Goal: Transaction & Acquisition: Download file/media

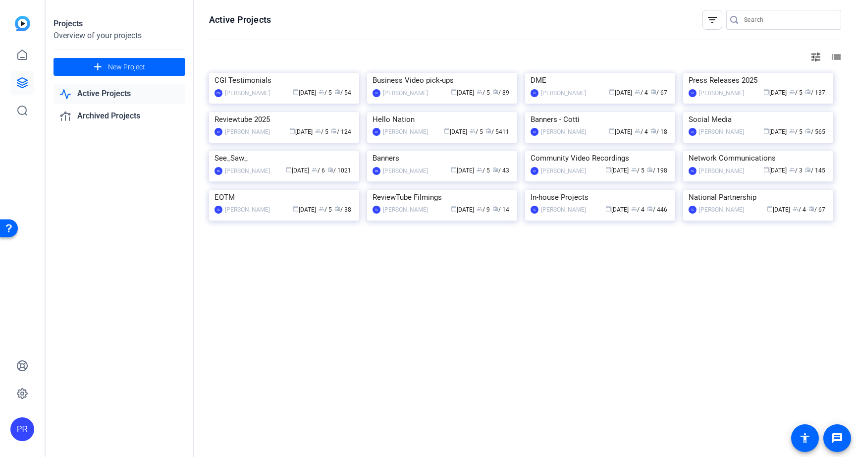
click at [766, 20] on input "Search" at bounding box center [788, 20] width 89 height 12
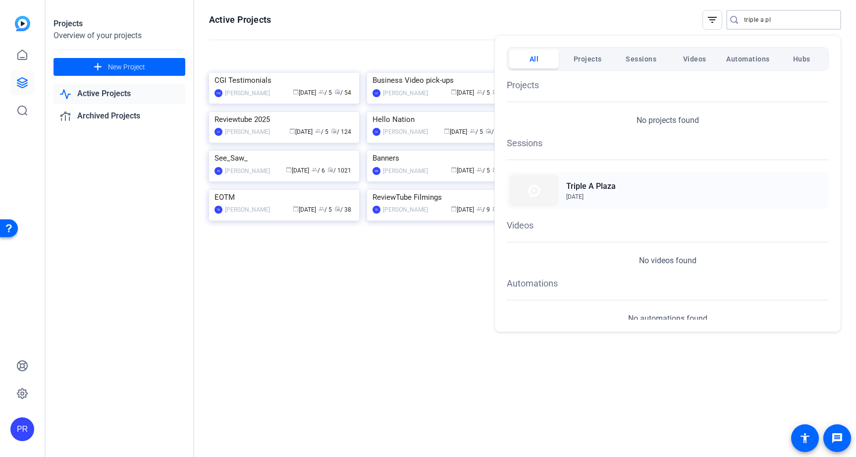
type input "triple a pl"
click at [611, 186] on h2 "Triple A Plaza" at bounding box center [591, 186] width 50 height 12
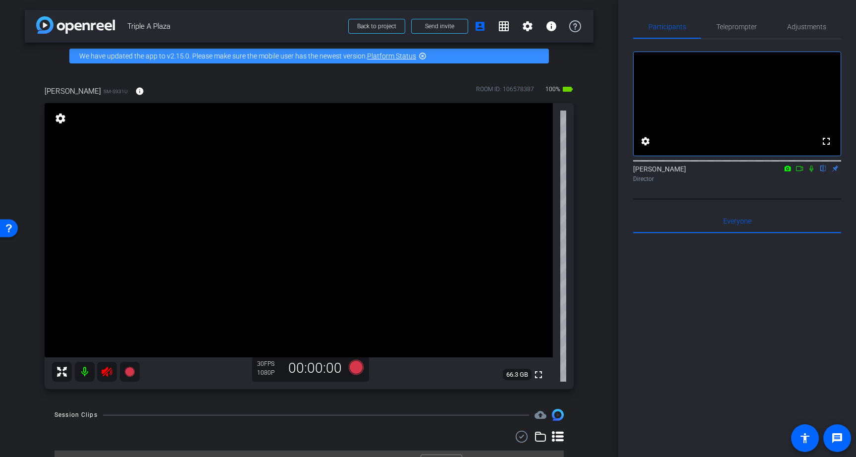
click at [109, 371] on icon at bounding box center [107, 371] width 12 height 12
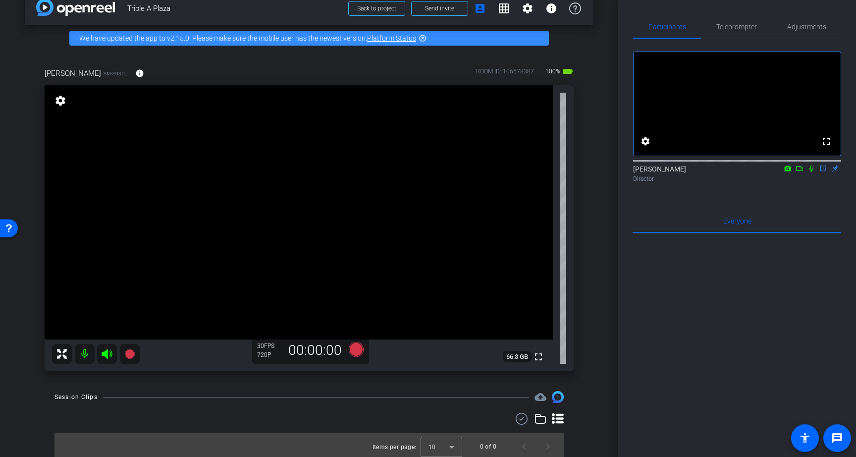
scroll to position [21, 0]
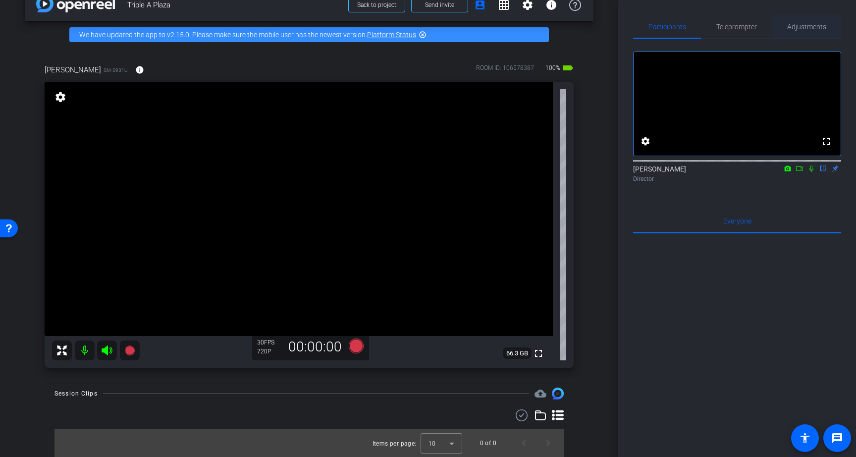
click at [800, 26] on span "Adjustments" at bounding box center [806, 26] width 39 height 7
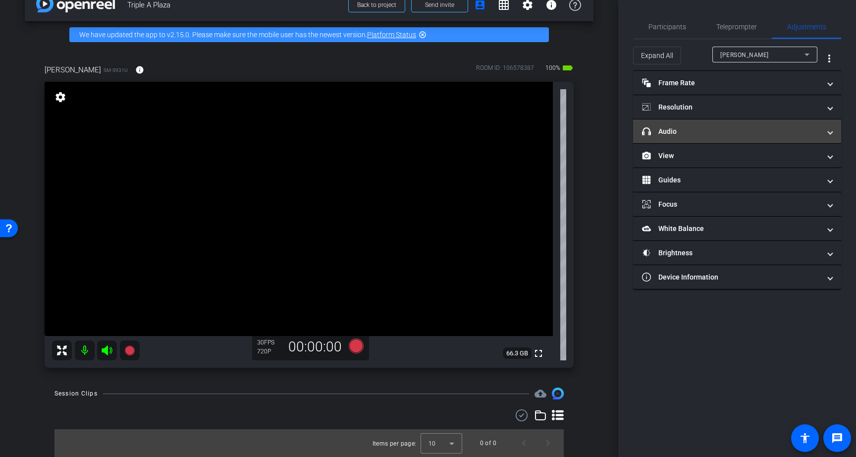
click at [728, 124] on mat-expansion-panel-header "headphone icon Audio" at bounding box center [737, 131] width 208 height 24
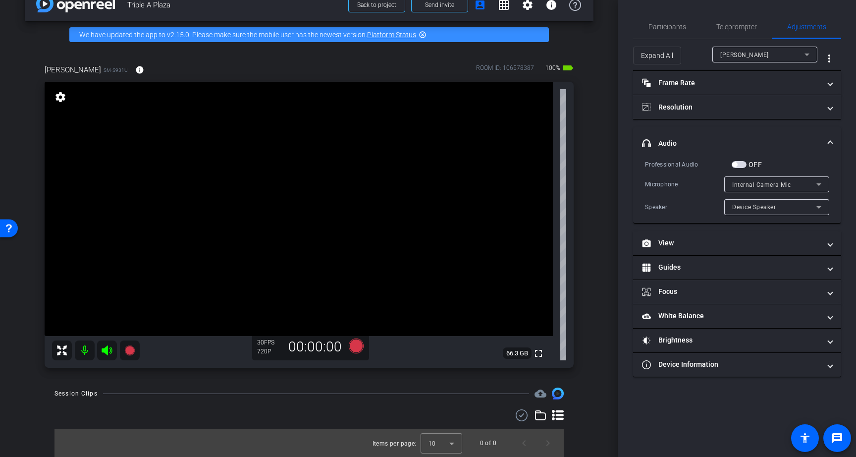
click at [737, 163] on span "button" at bounding box center [738, 164] width 15 height 7
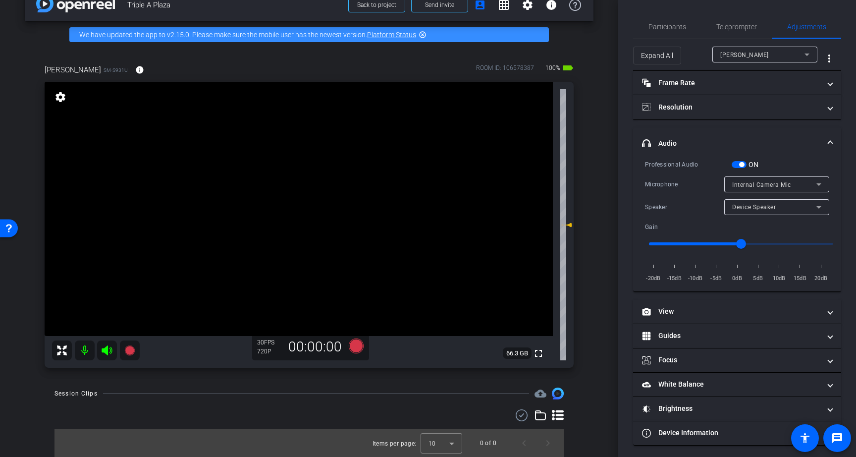
click at [743, 162] on span "button" at bounding box center [741, 164] width 5 height 5
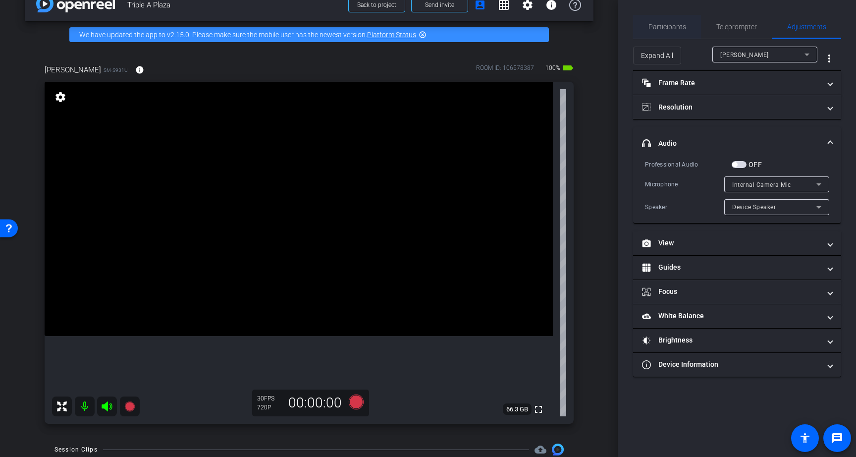
click at [662, 33] on span "Participants" at bounding box center [667, 27] width 38 height 24
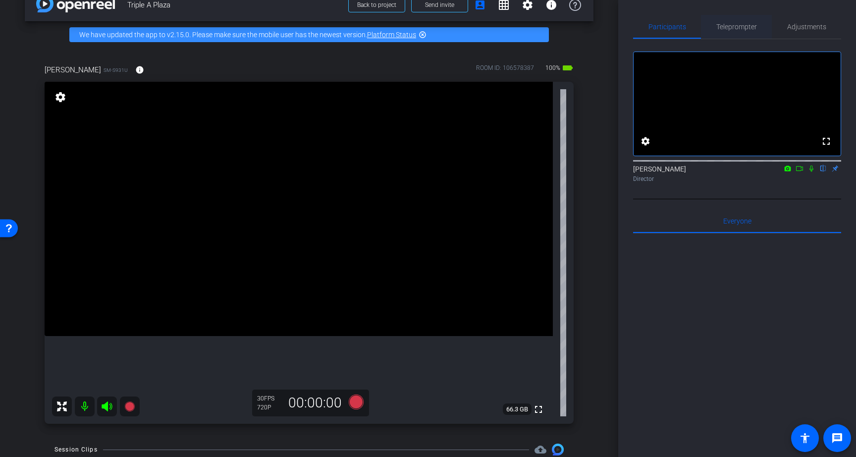
click at [740, 23] on span "Teleprompter" at bounding box center [736, 26] width 41 height 7
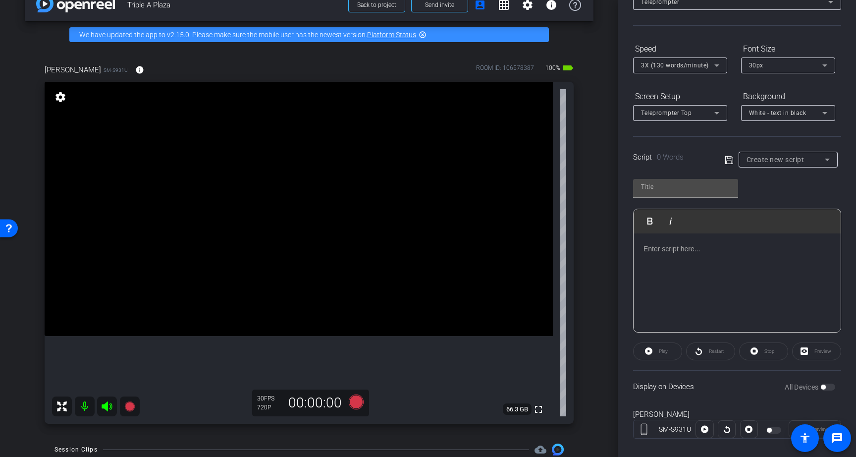
scroll to position [85, 0]
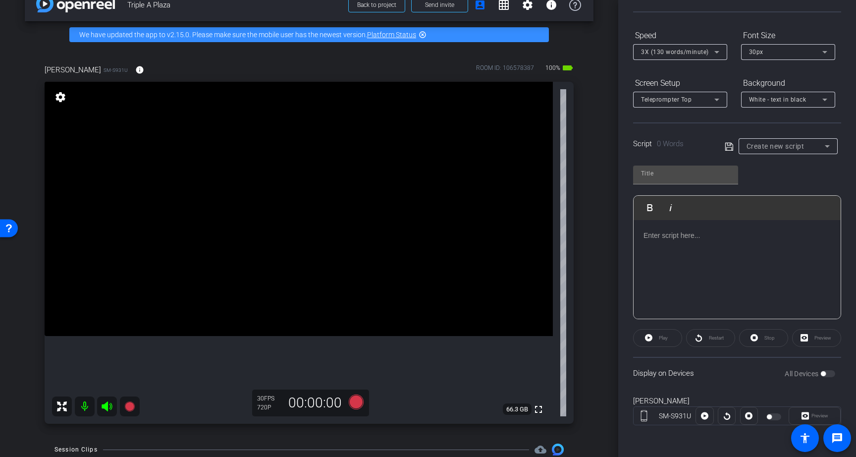
click at [828, 376] on div "All Devices" at bounding box center [809, 373] width 51 height 10
click at [813, 373] on label "All Devices" at bounding box center [802, 373] width 36 height 10
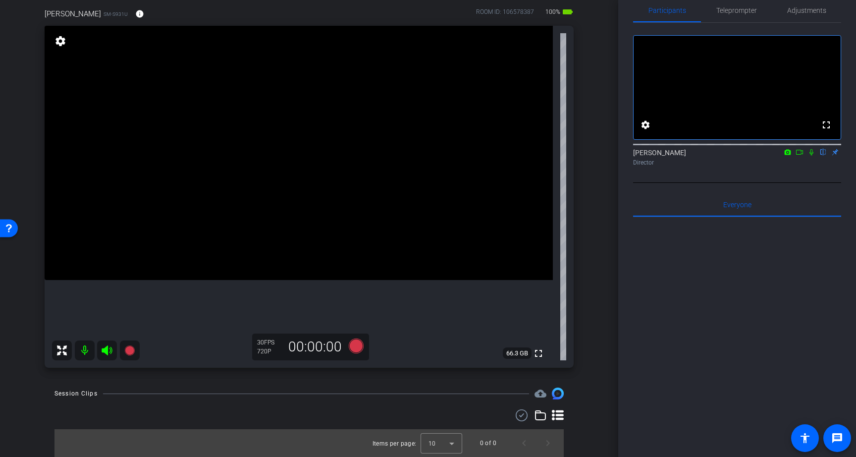
scroll to position [77, 0]
click at [734, 11] on span "Teleprompter" at bounding box center [736, 10] width 41 height 7
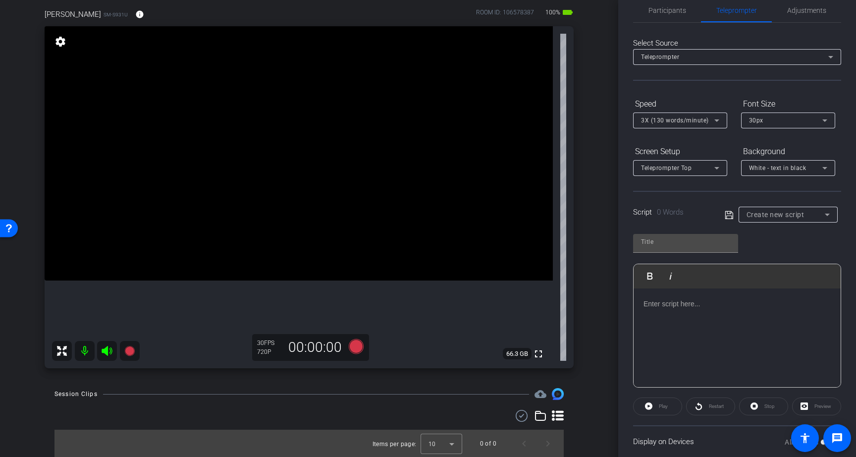
scroll to position [85, 0]
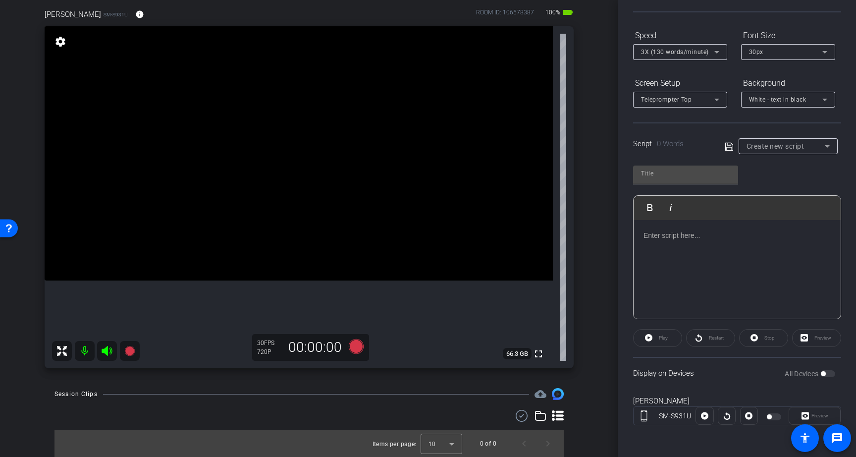
click at [758, 292] on div at bounding box center [736, 269] width 207 height 99
click at [753, 278] on div "3 2 1" at bounding box center [736, 269] width 207 height 99
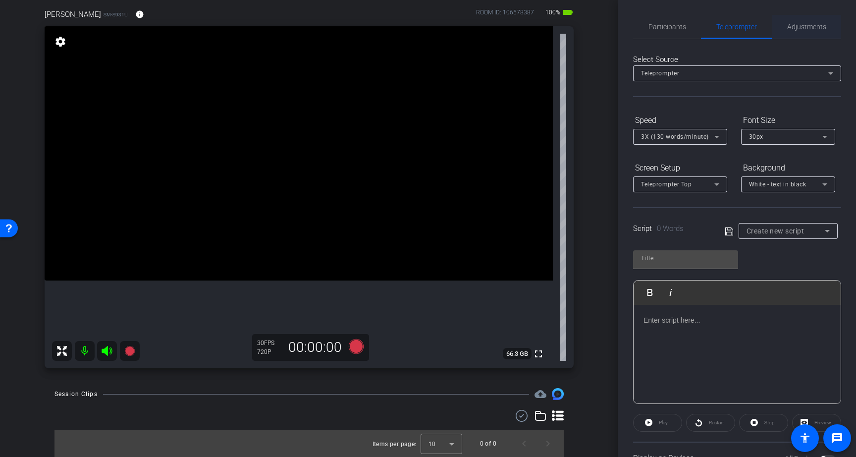
click at [797, 27] on span "Adjustments" at bounding box center [806, 26] width 39 height 7
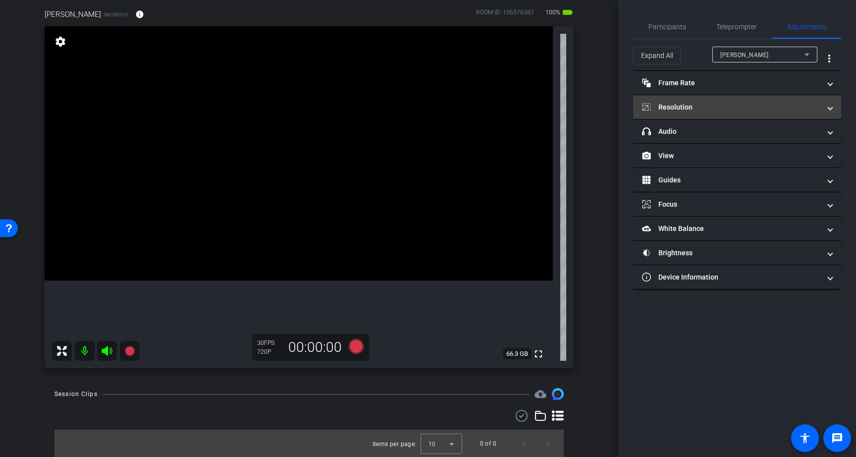
click at [720, 109] on mat-panel-title "Resolution" at bounding box center [731, 107] width 178 height 10
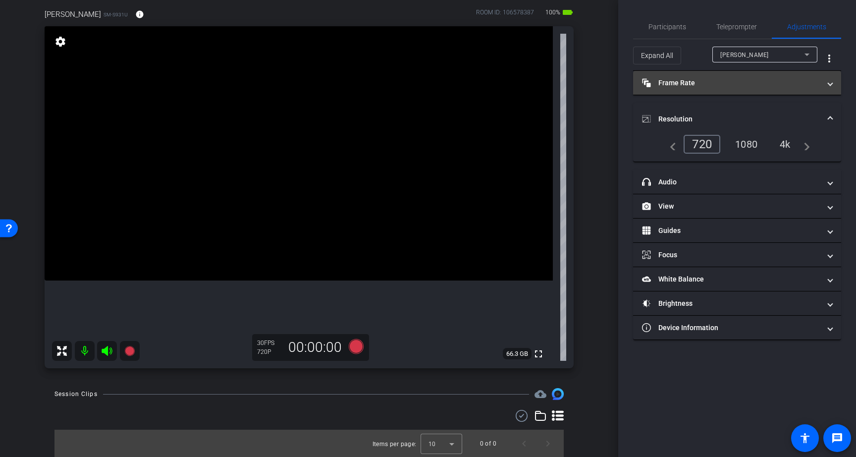
click at [729, 88] on mat-panel-title "Frame Rate Frame Rate" at bounding box center [731, 83] width 178 height 10
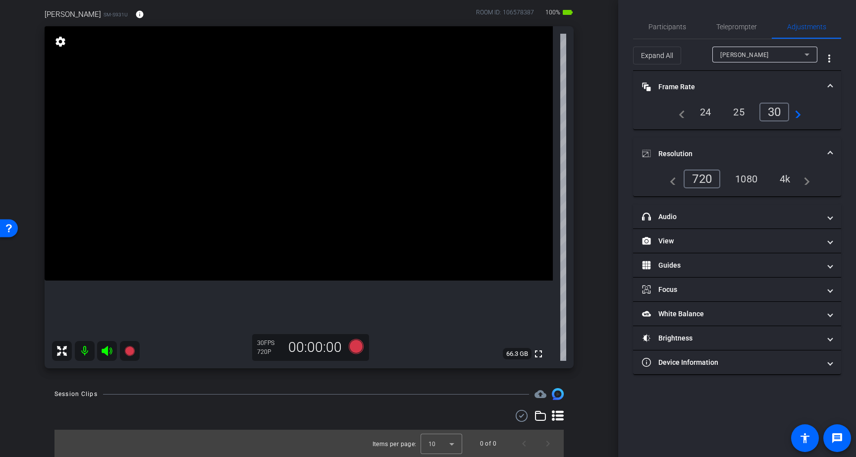
click at [729, 88] on mat-panel-title "Frame Rate Frame Rate" at bounding box center [731, 87] width 178 height 10
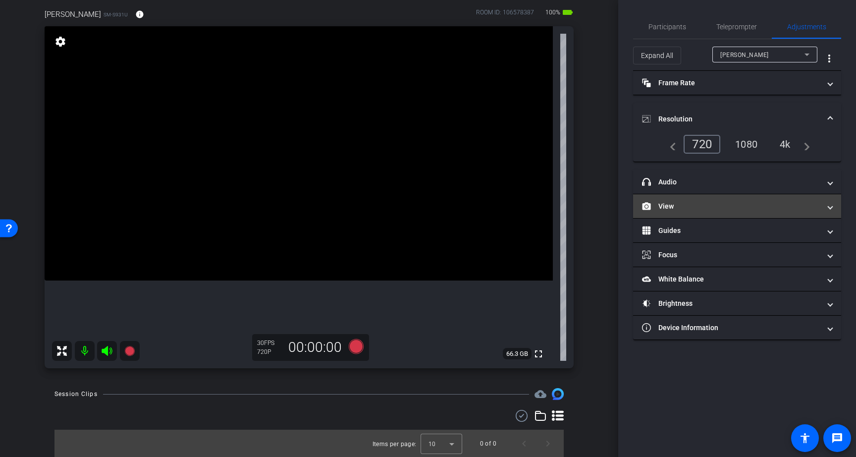
click at [702, 207] on mat-panel-title "View" at bounding box center [731, 206] width 178 height 10
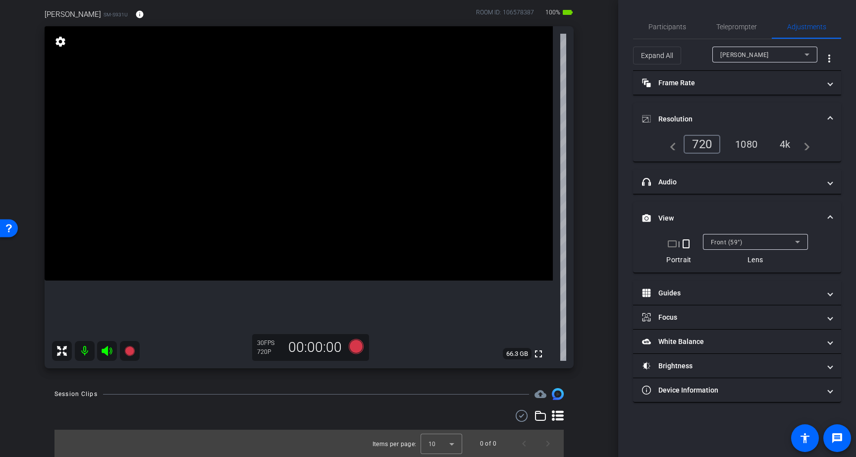
click at [670, 244] on mat-icon "crop_landscape" at bounding box center [672, 244] width 12 height 12
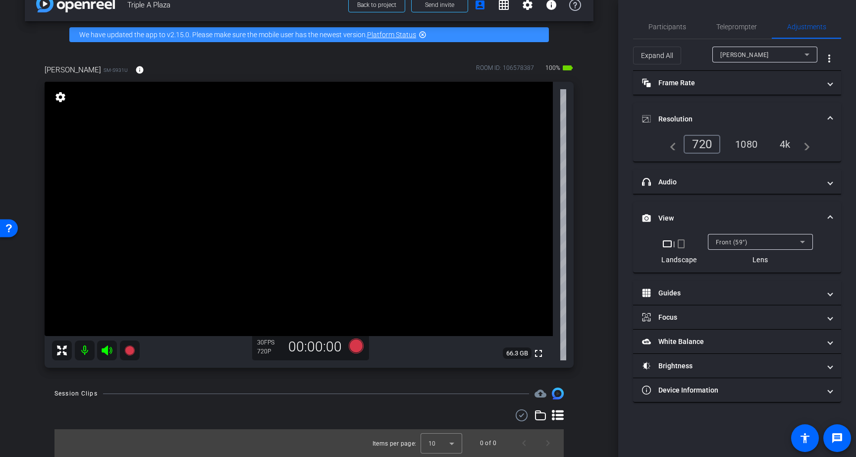
click at [727, 240] on span "Front (59°)" at bounding box center [732, 242] width 32 height 7
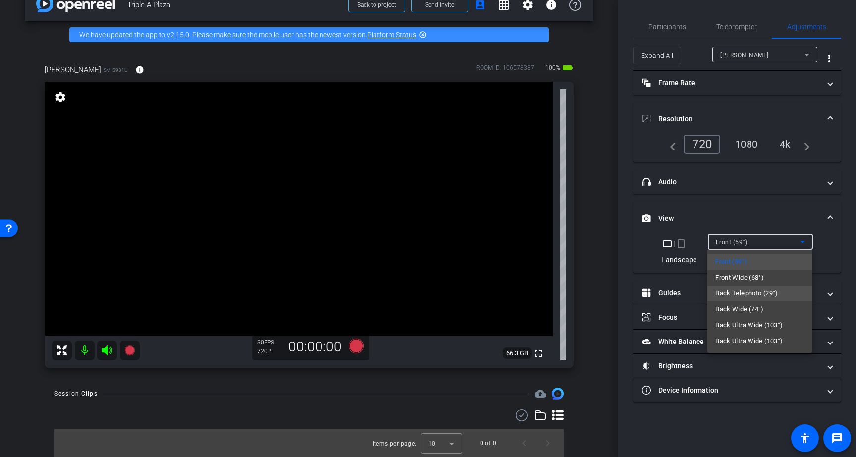
click at [734, 286] on mat-option "Back Telephoto (29°)" at bounding box center [759, 293] width 105 height 16
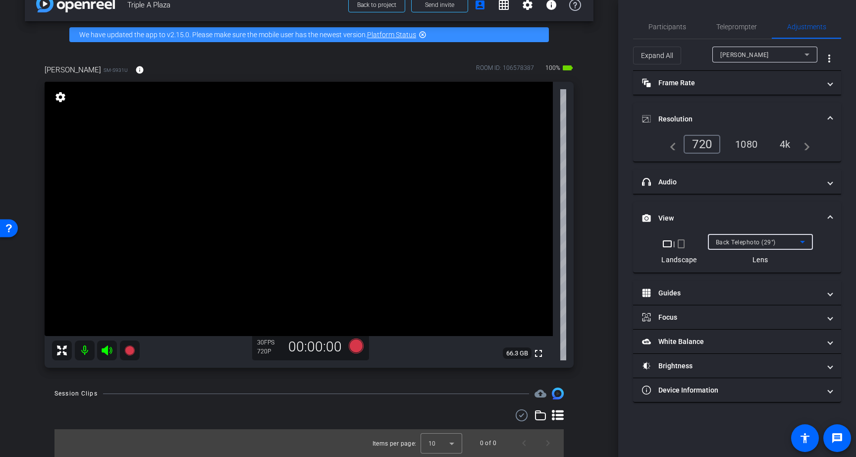
click at [742, 245] on span "Back Telephoto (29°)" at bounding box center [746, 242] width 60 height 7
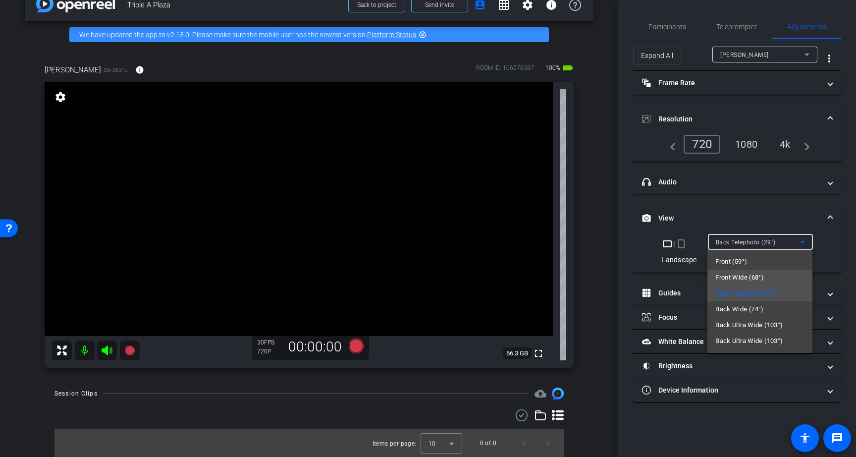
click at [742, 272] on span "Front Wide (68°)" at bounding box center [739, 277] width 49 height 12
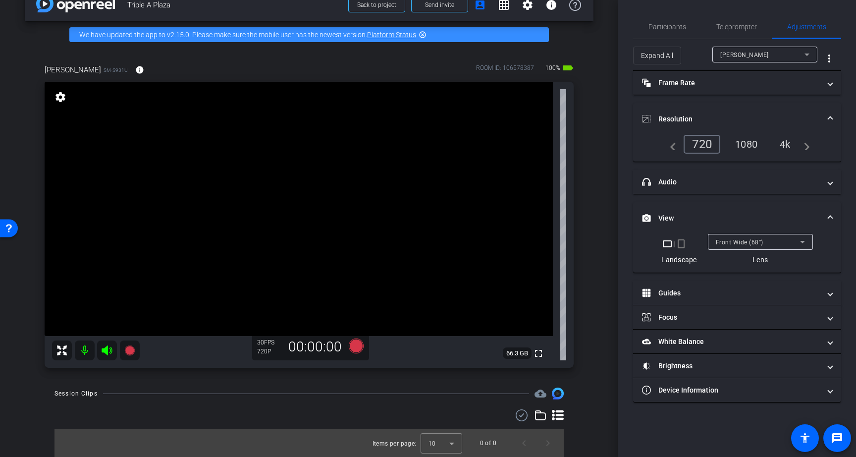
click at [741, 147] on div "1080" at bounding box center [746, 144] width 37 height 17
click at [734, 29] on span "Teleprompter" at bounding box center [736, 26] width 41 height 7
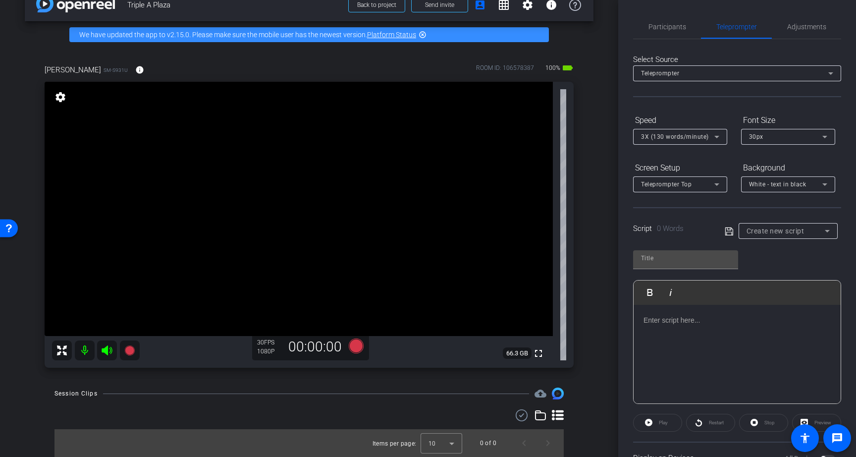
click at [812, 10] on div "Participants Teleprompter Adjustments settings Prescott Rossi flip Director Eve…" at bounding box center [737, 228] width 238 height 457
click at [809, 18] on span "Adjustments" at bounding box center [806, 27] width 39 height 24
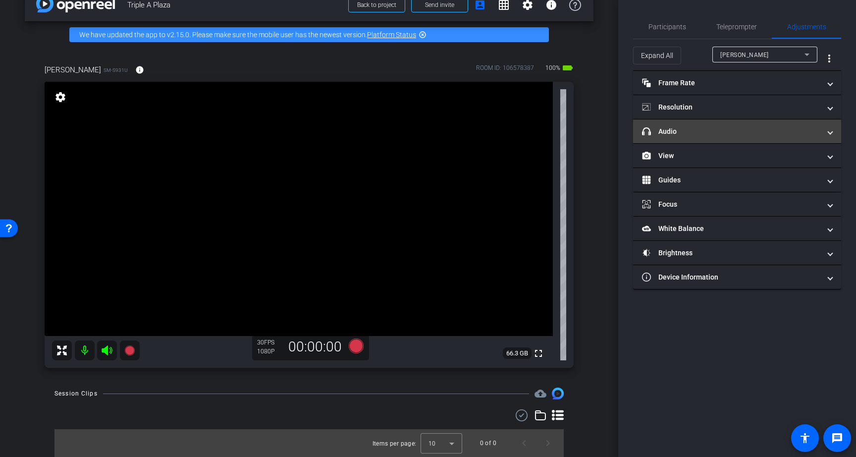
click at [734, 130] on mat-panel-title "headphone icon Audio" at bounding box center [731, 131] width 178 height 10
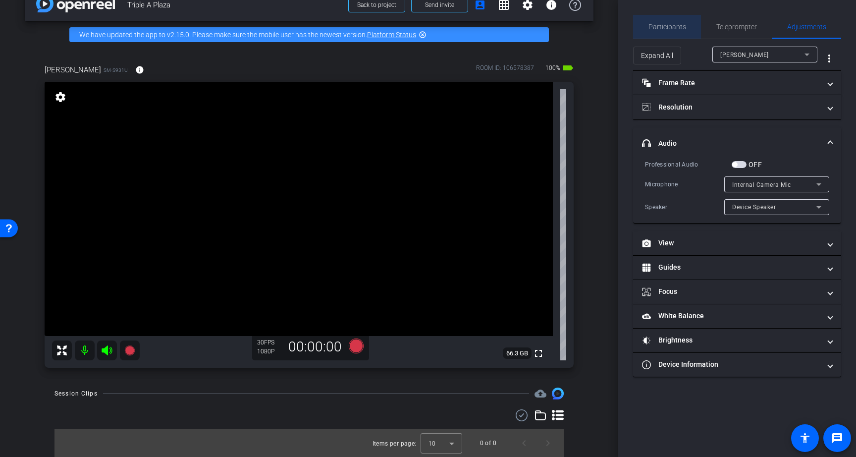
click at [674, 20] on span "Participants" at bounding box center [667, 27] width 38 height 24
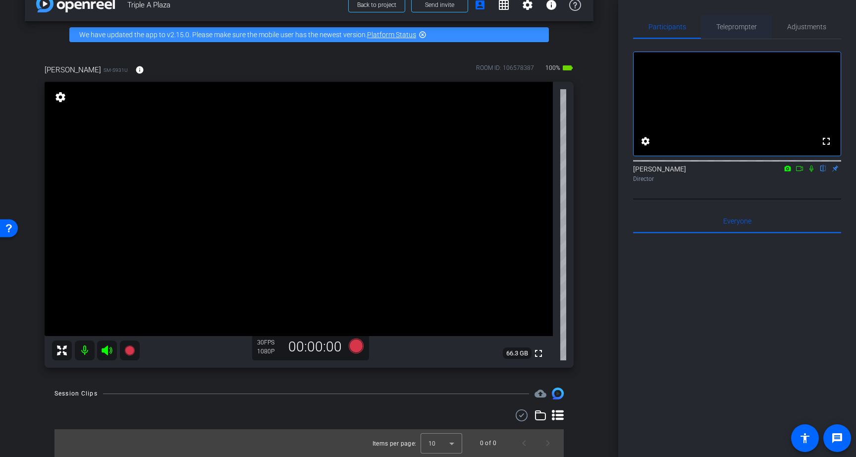
click at [741, 25] on span "Teleprompter" at bounding box center [736, 26] width 41 height 7
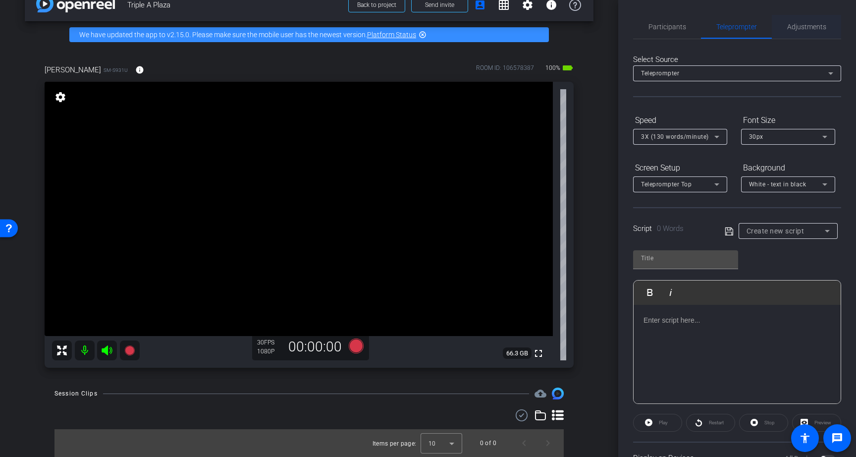
click at [812, 28] on span "Adjustments" at bounding box center [806, 26] width 39 height 7
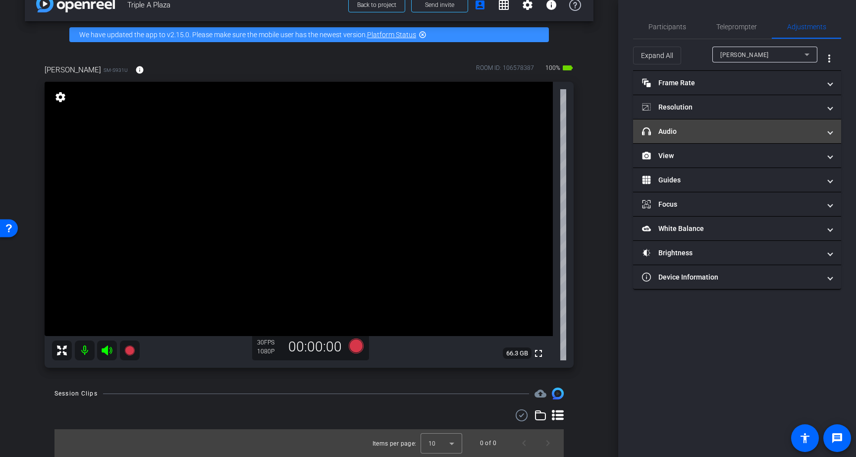
click at [766, 127] on mat-panel-title "headphone icon Audio" at bounding box center [731, 131] width 178 height 10
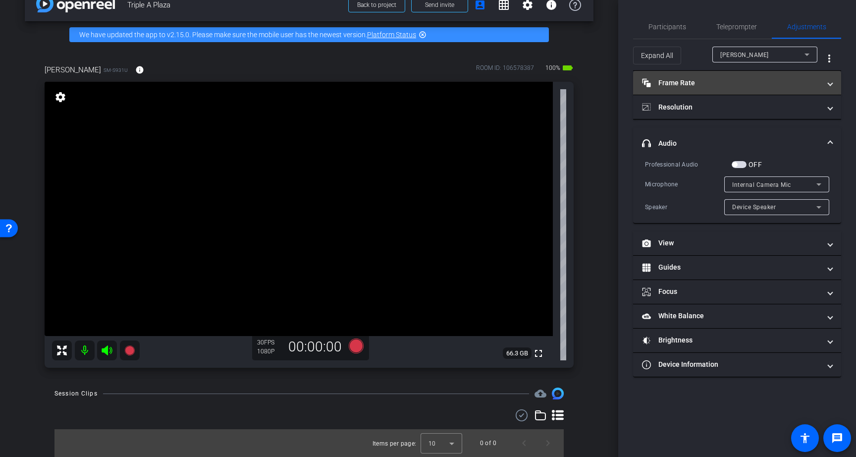
click at [772, 78] on mat-panel-title "Frame Rate Frame Rate" at bounding box center [731, 83] width 178 height 10
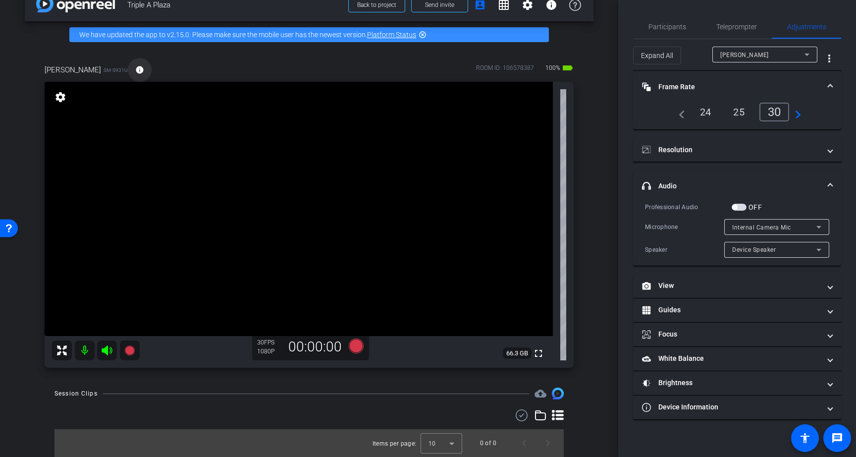
click at [135, 70] on mat-icon "info" at bounding box center [139, 69] width 9 height 9
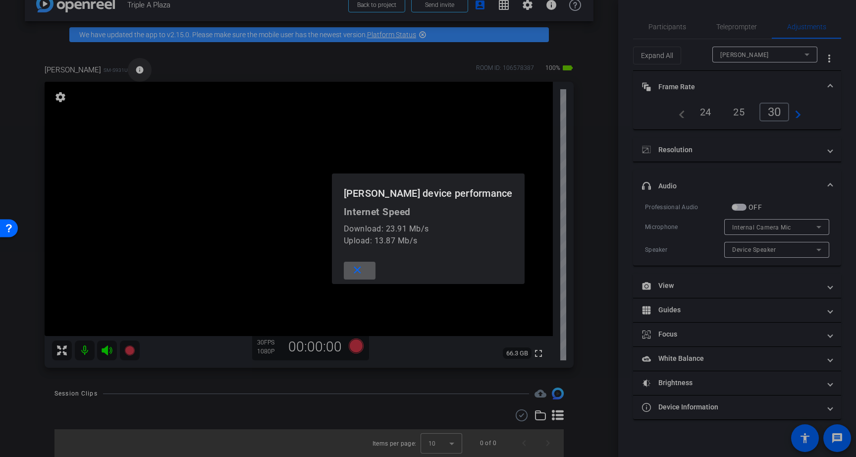
click at [102, 70] on div at bounding box center [428, 228] width 856 height 457
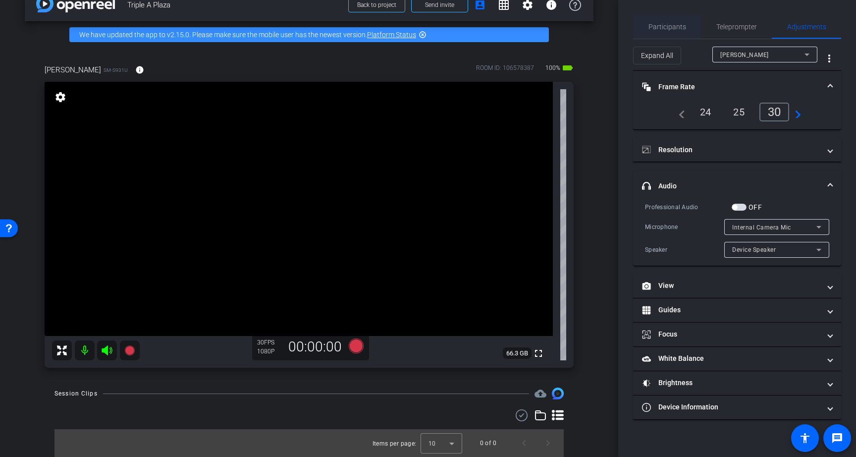
click at [665, 30] on span "Participants" at bounding box center [667, 26] width 38 height 7
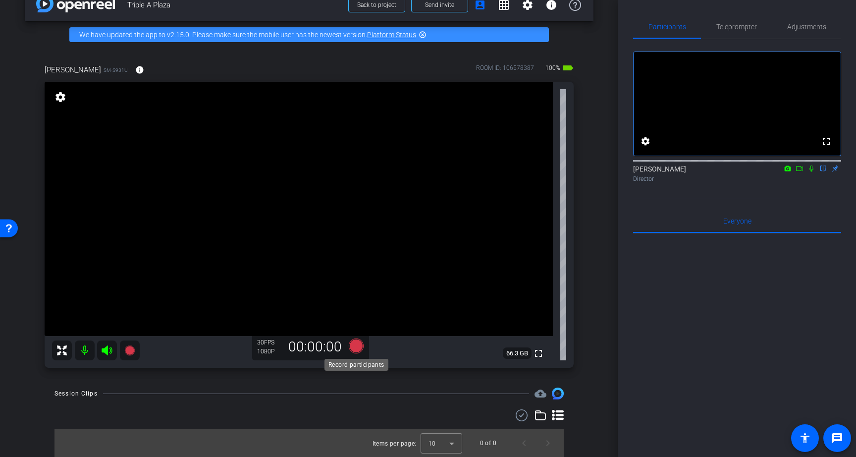
click at [358, 349] on icon at bounding box center [356, 345] width 15 height 15
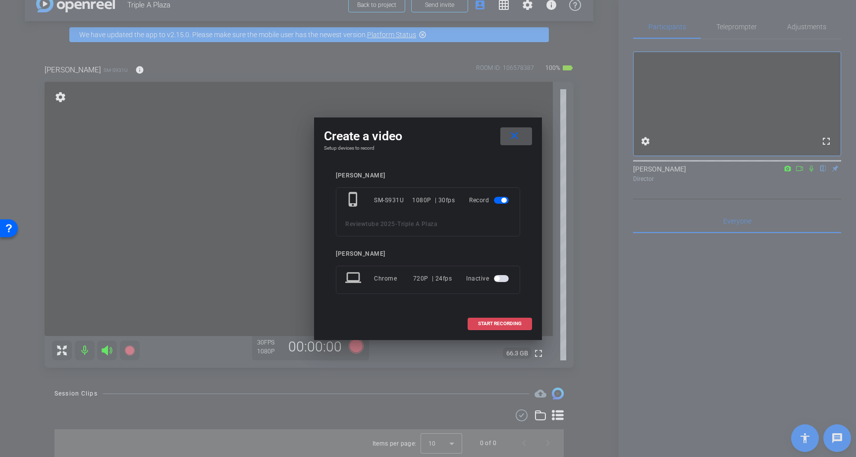
click at [504, 321] on span "START RECORDING" at bounding box center [500, 323] width 44 height 5
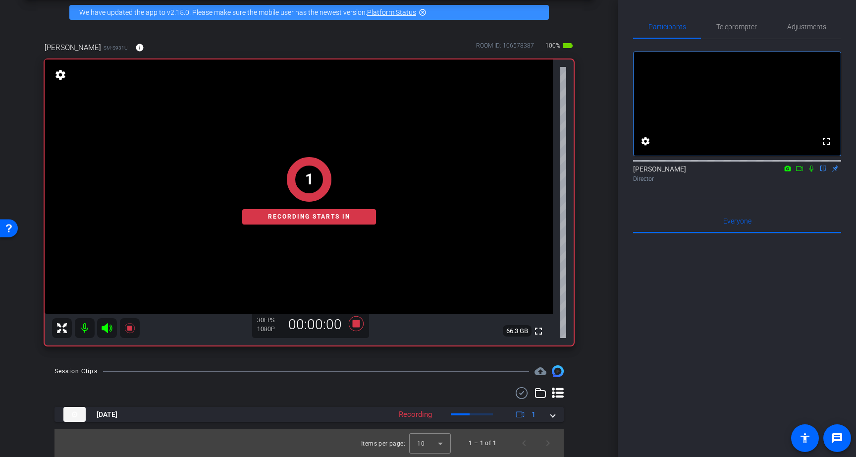
scroll to position [42, 0]
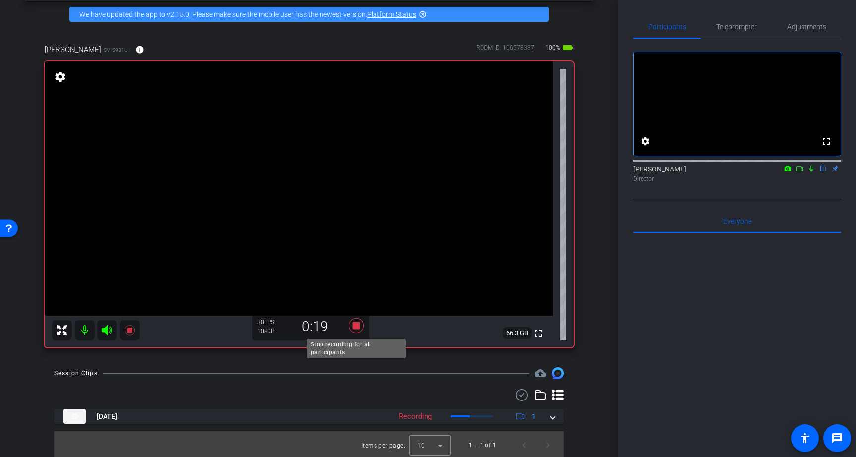
click at [354, 324] on icon at bounding box center [356, 325] width 15 height 15
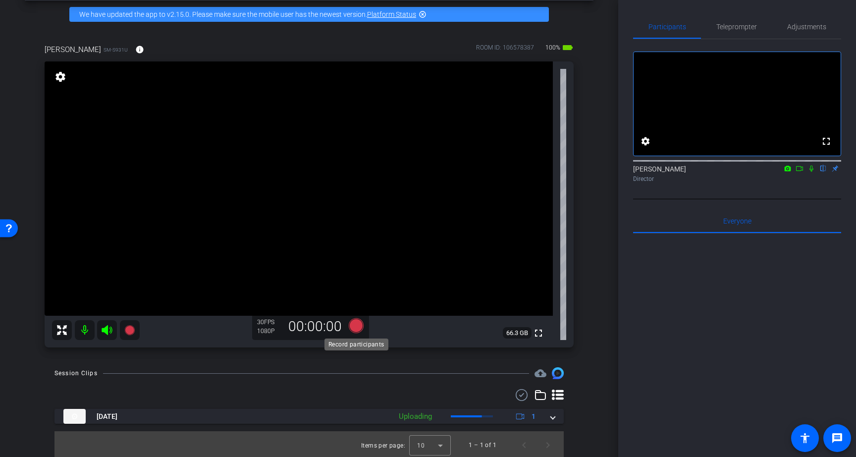
click at [357, 325] on icon at bounding box center [356, 325] width 15 height 15
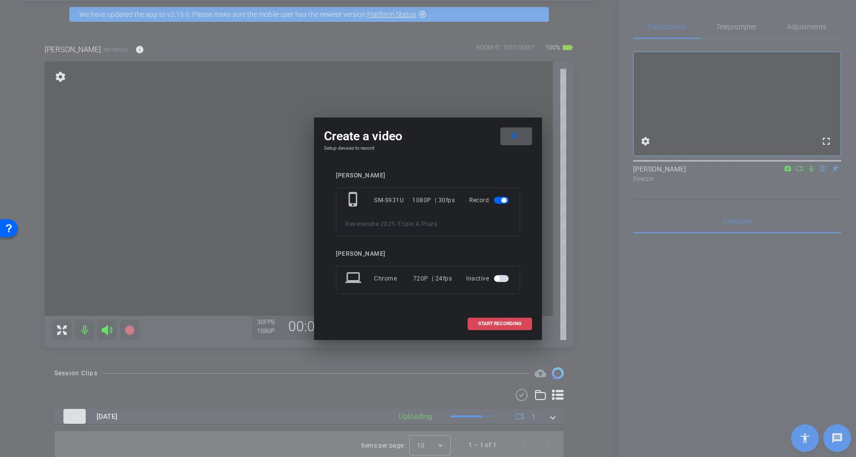
click at [501, 321] on span "START RECORDING" at bounding box center [500, 323] width 44 height 5
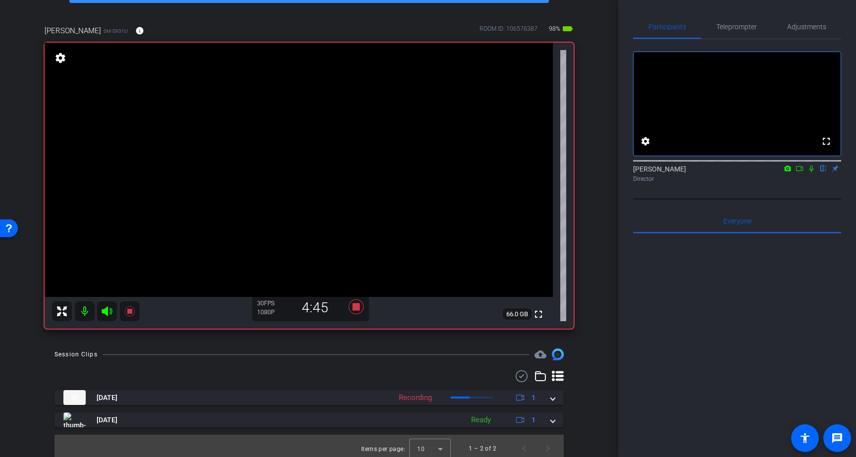
scroll to position [66, 0]
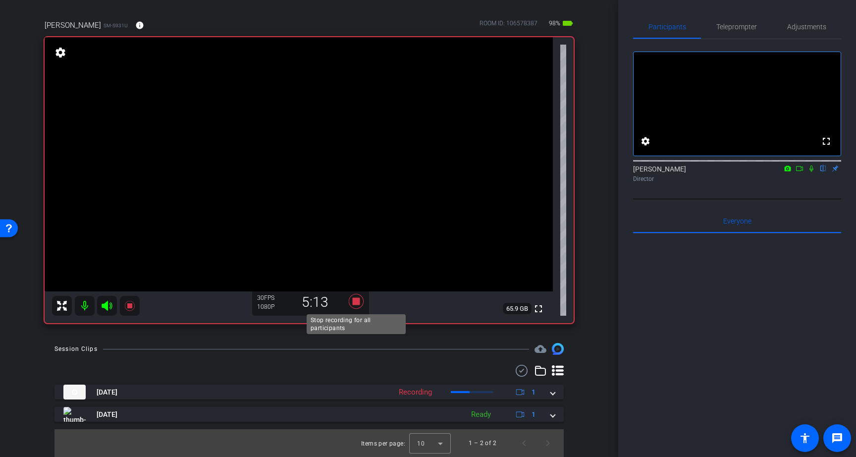
click at [357, 301] on icon at bounding box center [356, 301] width 15 height 15
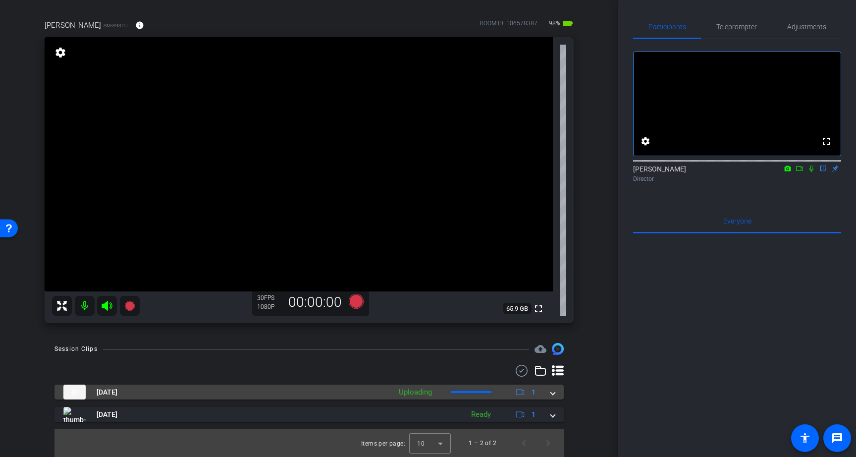
click at [556, 392] on mat-expansion-panel-header "Oct 10, 2025 Uploading 1" at bounding box center [308, 391] width 509 height 15
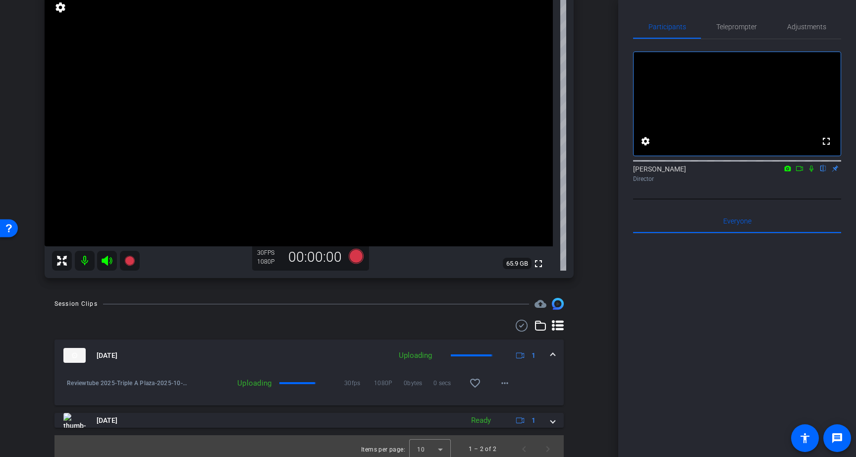
scroll to position [111, 0]
click at [507, 382] on mat-icon "more_horiz" at bounding box center [505, 382] width 12 height 12
click at [599, 283] on div at bounding box center [428, 228] width 856 height 457
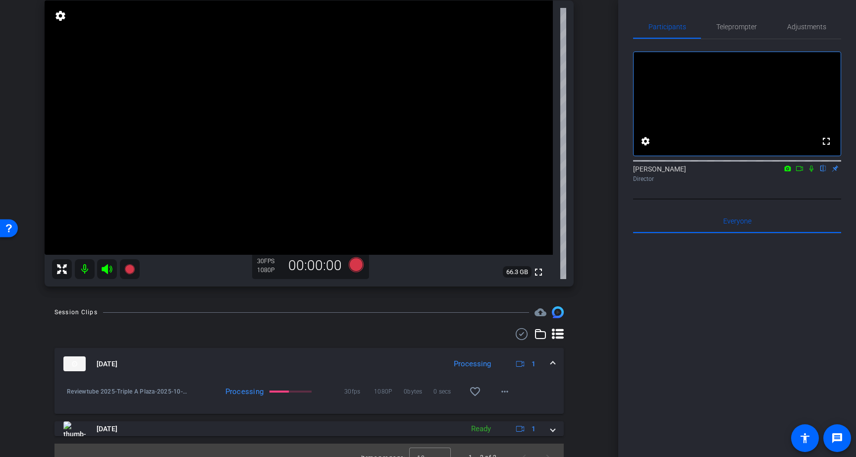
scroll to position [114, 0]
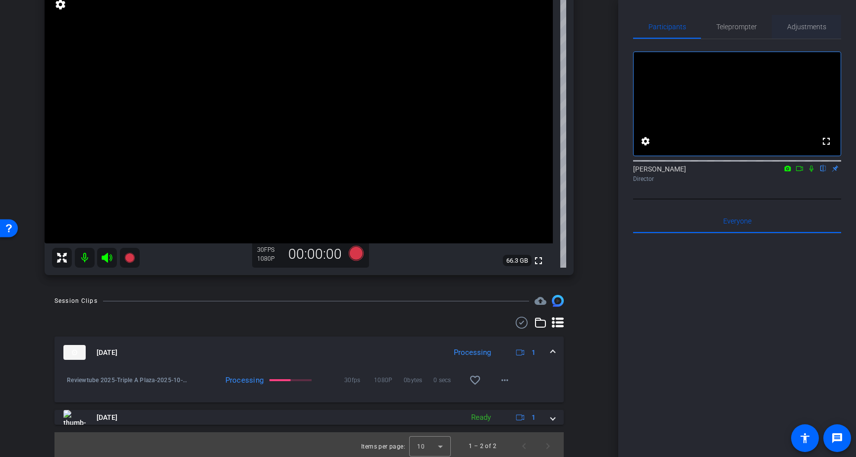
click at [806, 29] on span "Adjustments" at bounding box center [806, 26] width 39 height 7
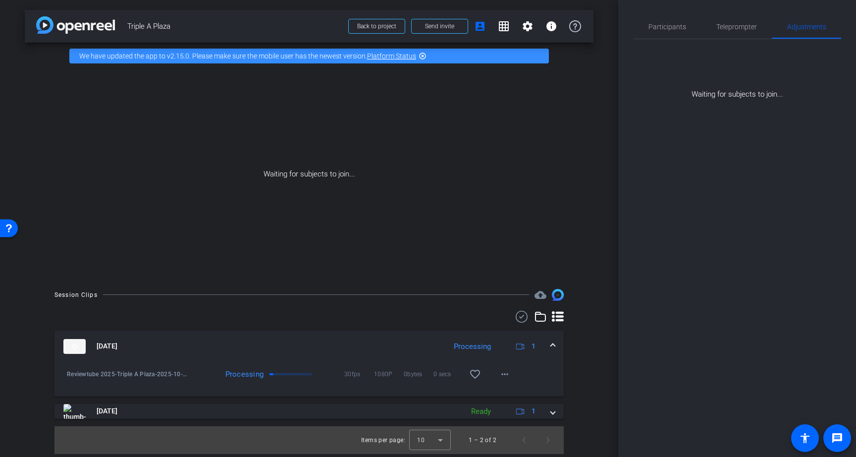
scroll to position [0, 0]
click at [679, 27] on span "Participants" at bounding box center [667, 26] width 38 height 7
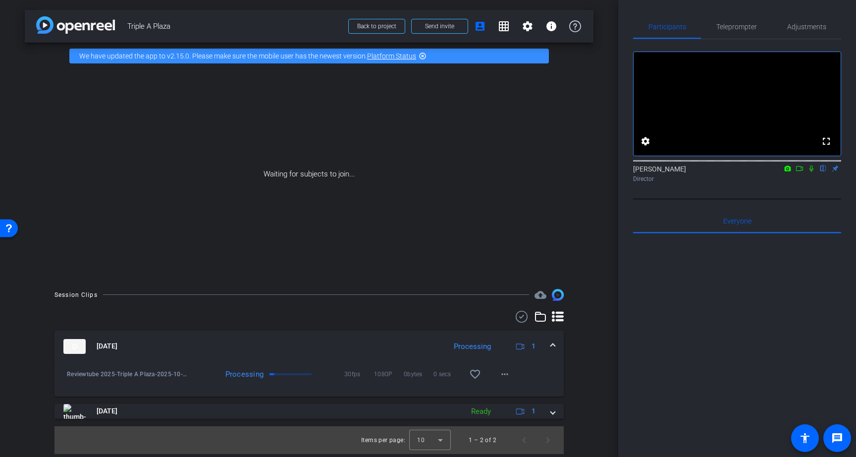
click at [800, 172] on icon at bounding box center [799, 168] width 8 height 7
click at [823, 172] on icon at bounding box center [823, 168] width 8 height 7
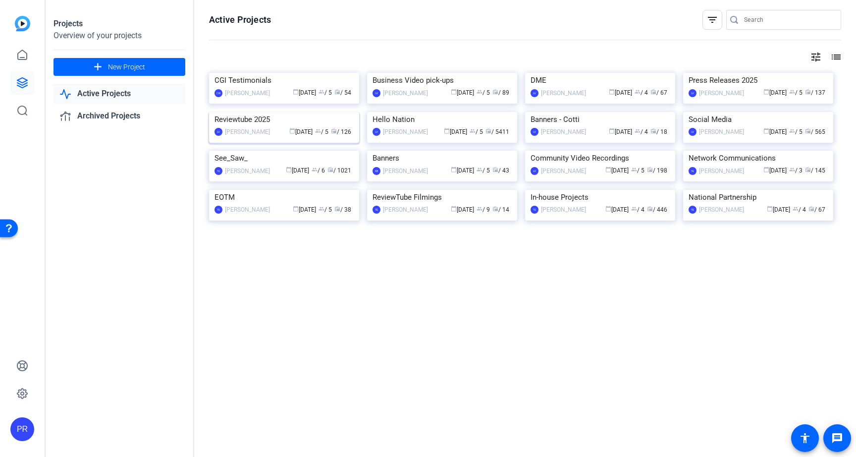
click at [241, 112] on img at bounding box center [284, 112] width 150 height 0
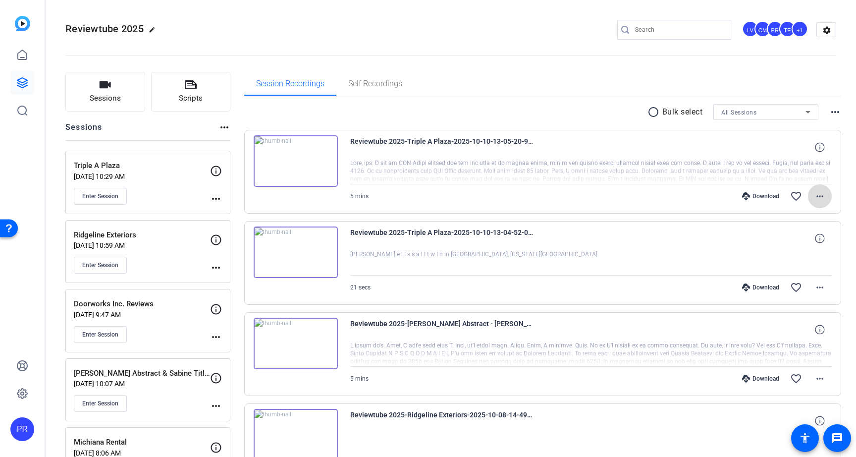
click at [823, 192] on mat-icon "more_horiz" at bounding box center [820, 196] width 12 height 12
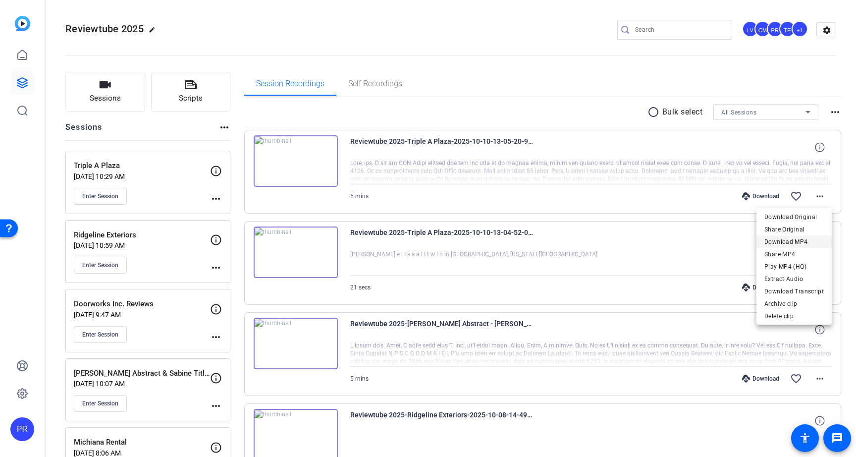
click at [809, 236] on span "Download MP4" at bounding box center [793, 242] width 59 height 12
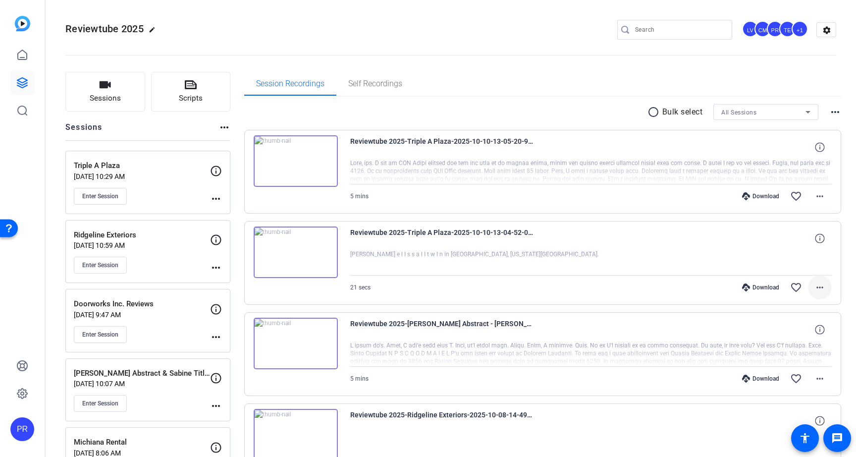
click at [819, 286] on mat-icon "more_horiz" at bounding box center [820, 287] width 12 height 12
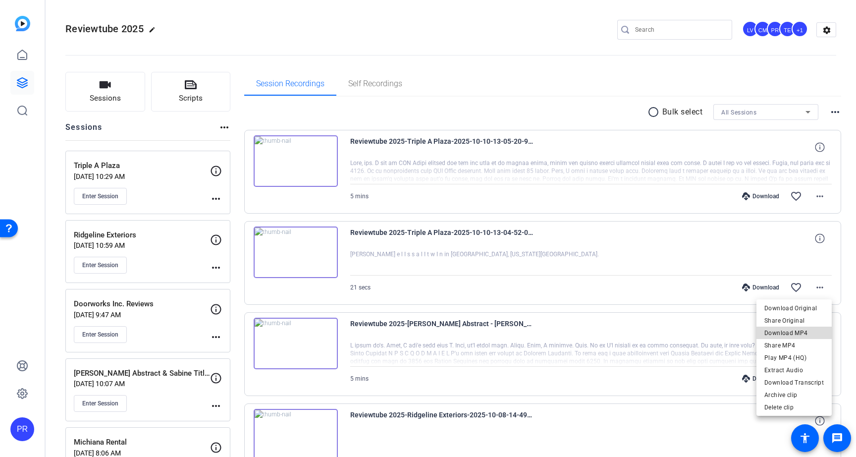
click at [806, 329] on span "Download MP4" at bounding box center [793, 333] width 59 height 12
